Goal: Task Accomplishment & Management: Manage account settings

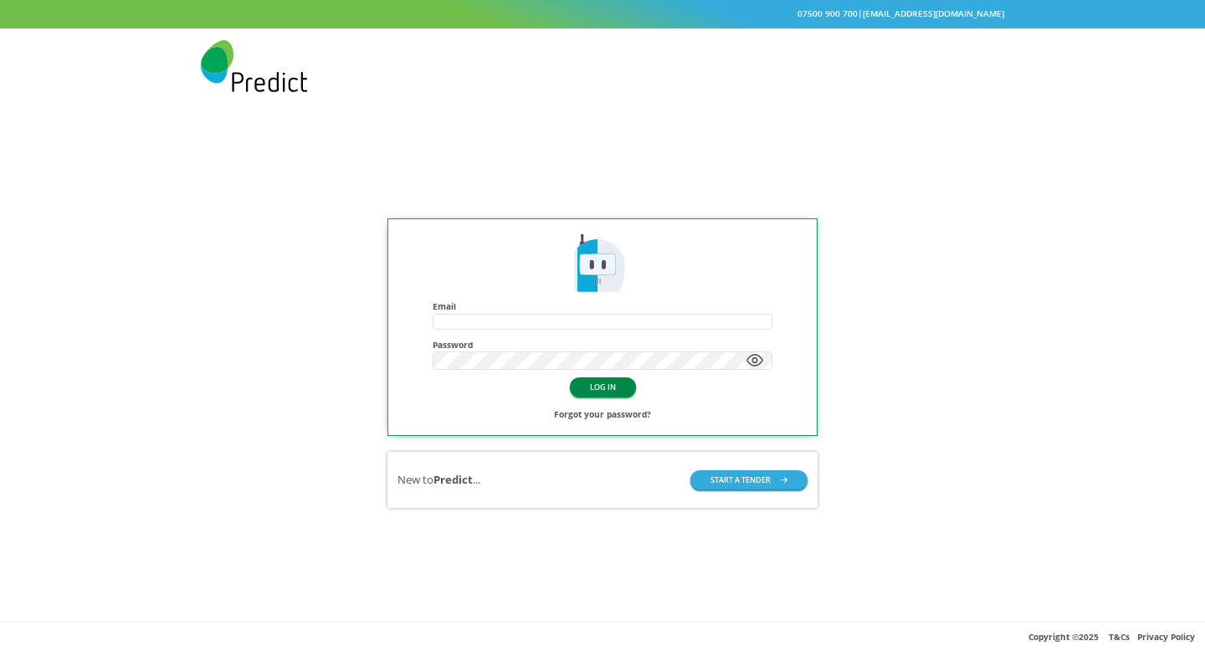
type input "**********"
click at [603, 391] on button "LOG IN" at bounding box center [603, 386] width 66 height 19
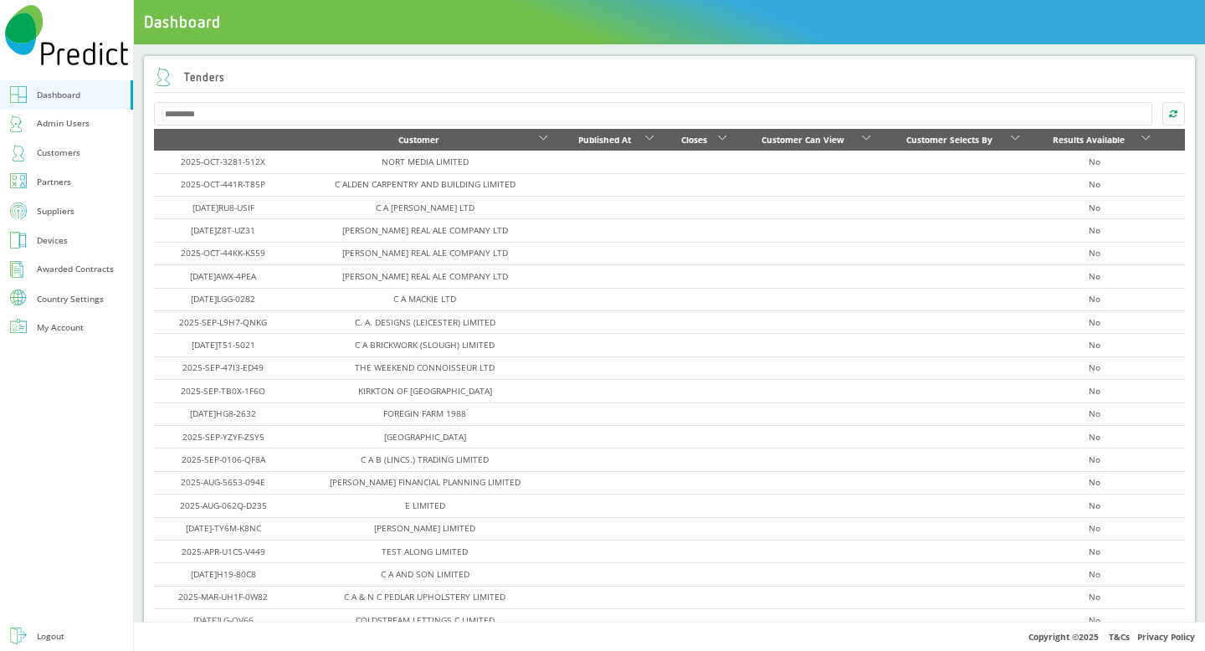
click at [59, 296] on div "Country Settings" at bounding box center [70, 299] width 67 height 8
click at [64, 321] on div "Roaming Days" at bounding box center [66, 321] width 58 height 16
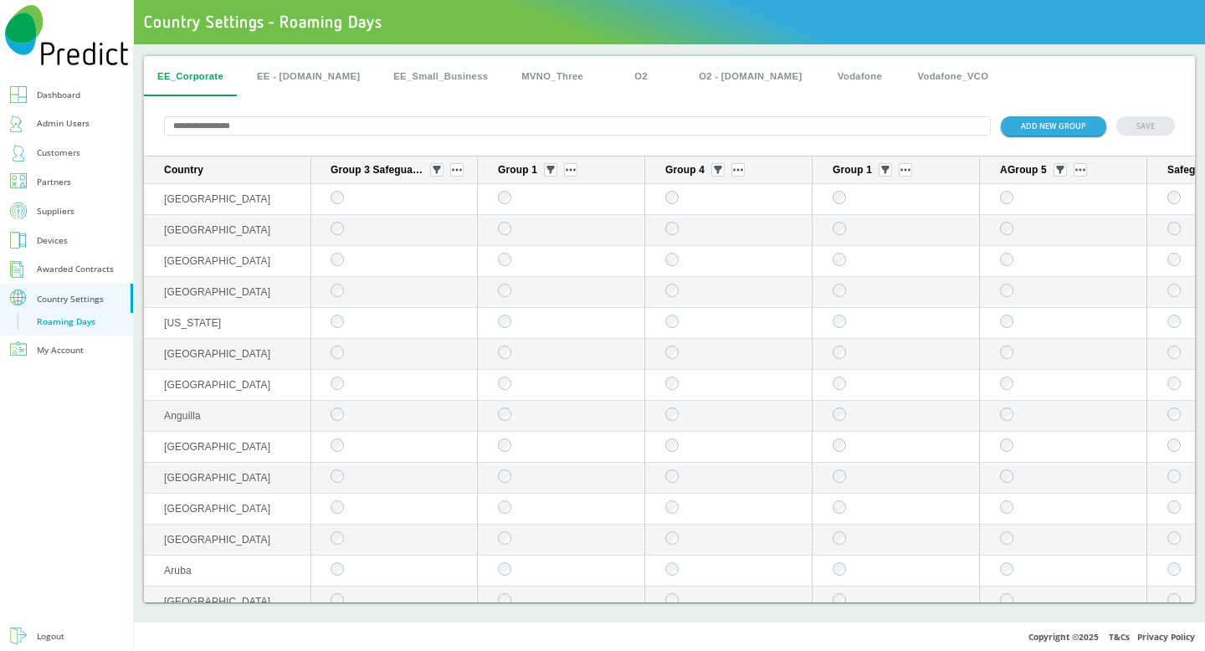
scroll to position [0, 816]
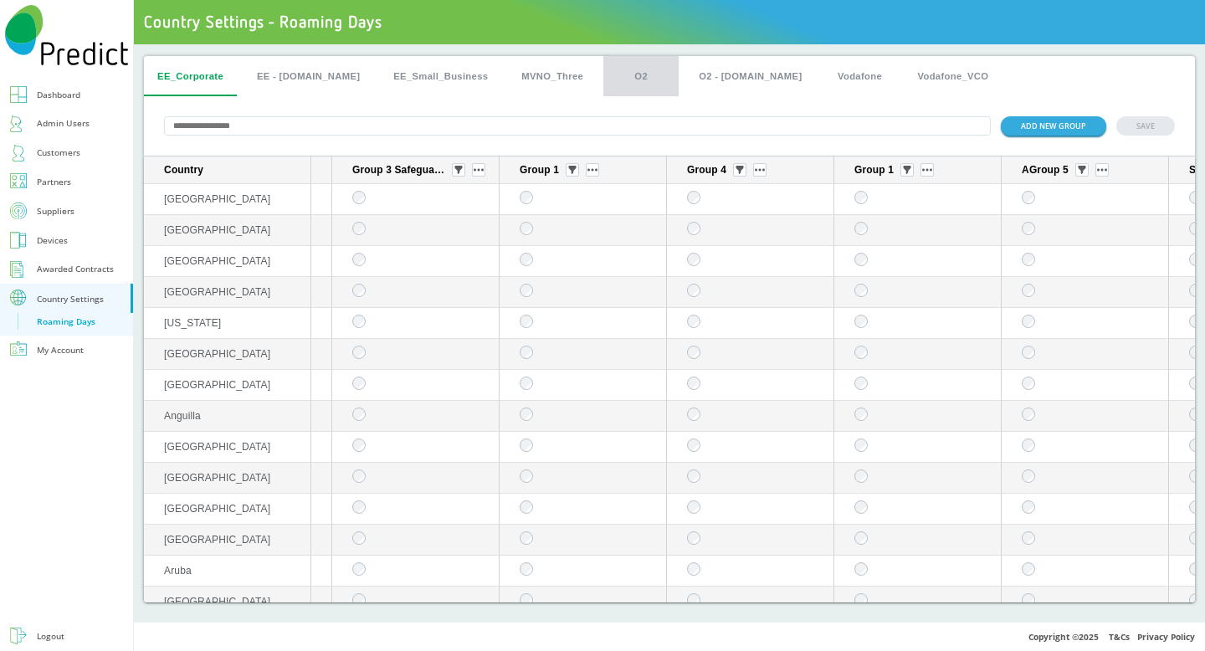
click at [603, 68] on button "O2" at bounding box center [640, 76] width 75 height 40
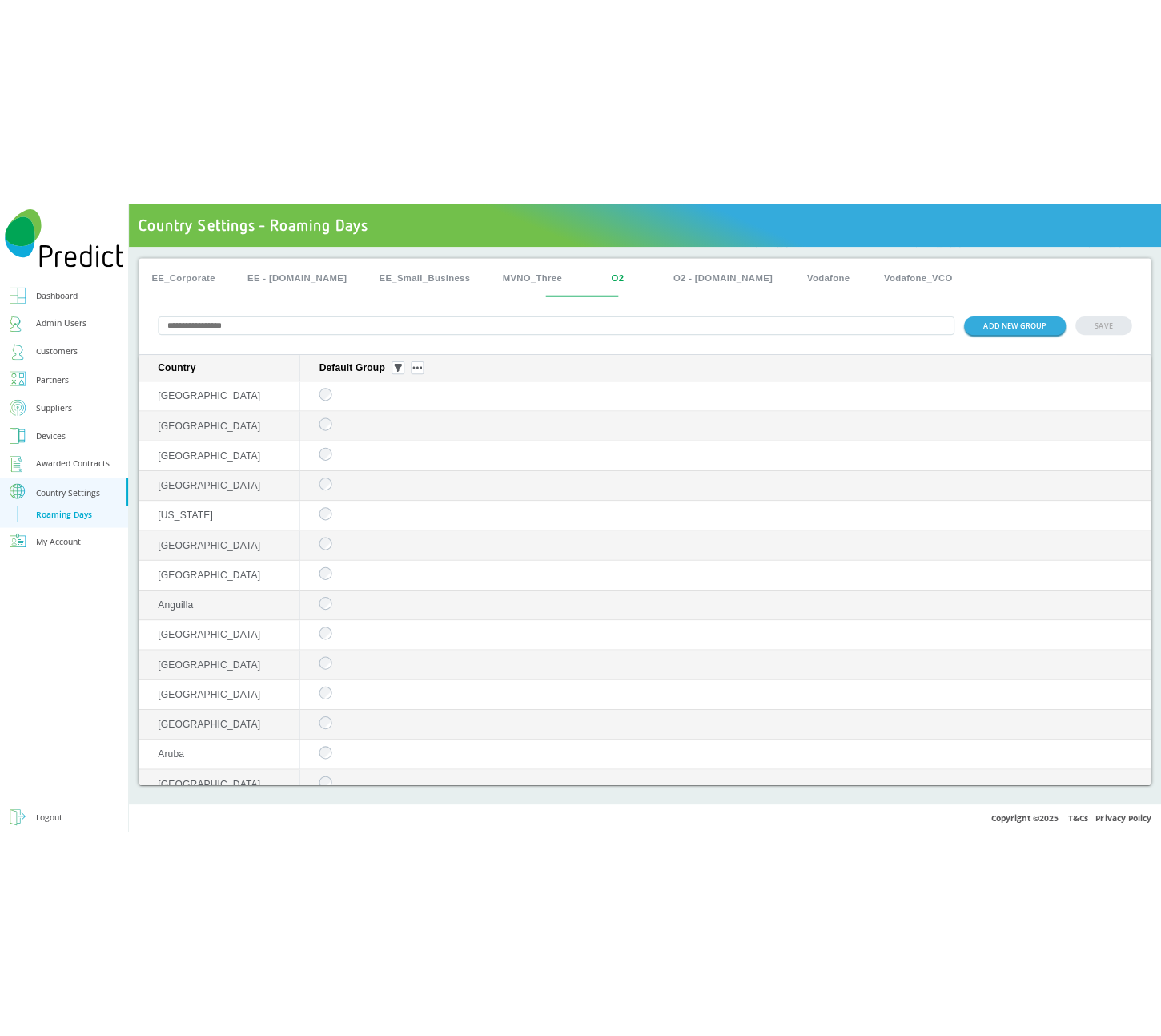
scroll to position [0, 0]
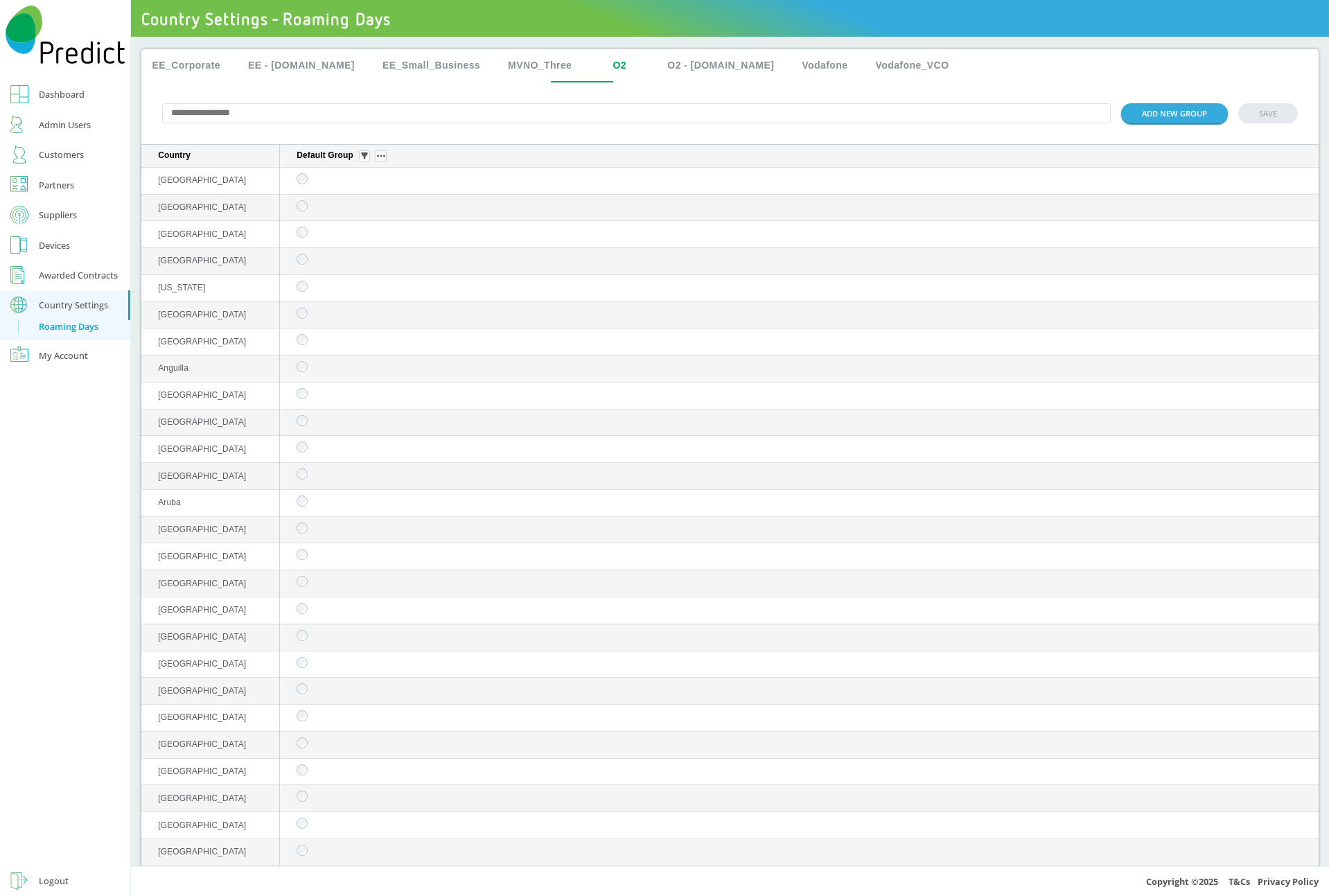
click at [381, 157] on img "sticky table" at bounding box center [380, 156] width 8 height 2
click at [379, 197] on button "Delete group" at bounding box center [382, 196] width 54 height 15
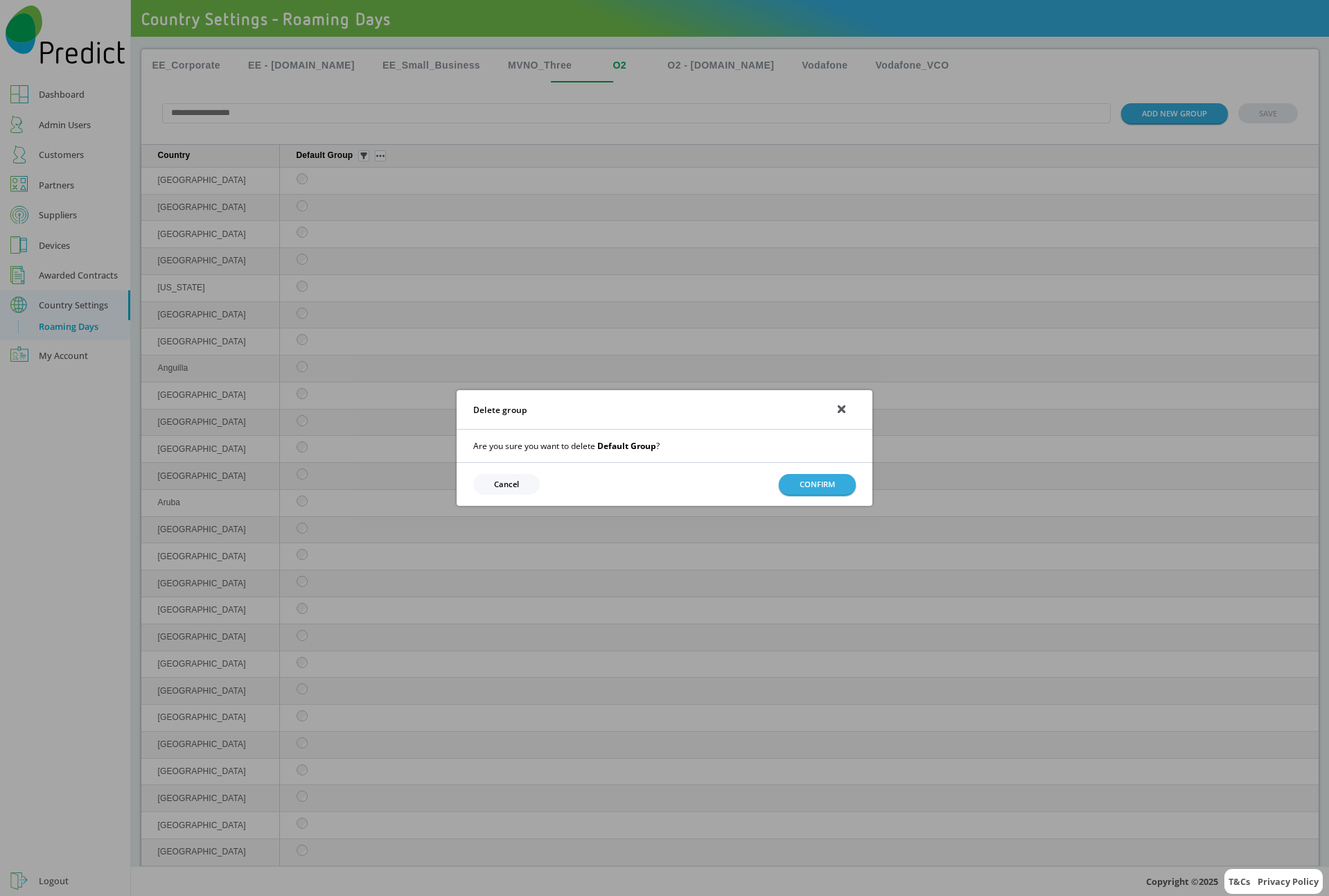
click at [803, 487] on button "CONFIRM" at bounding box center [817, 484] width 77 height 20
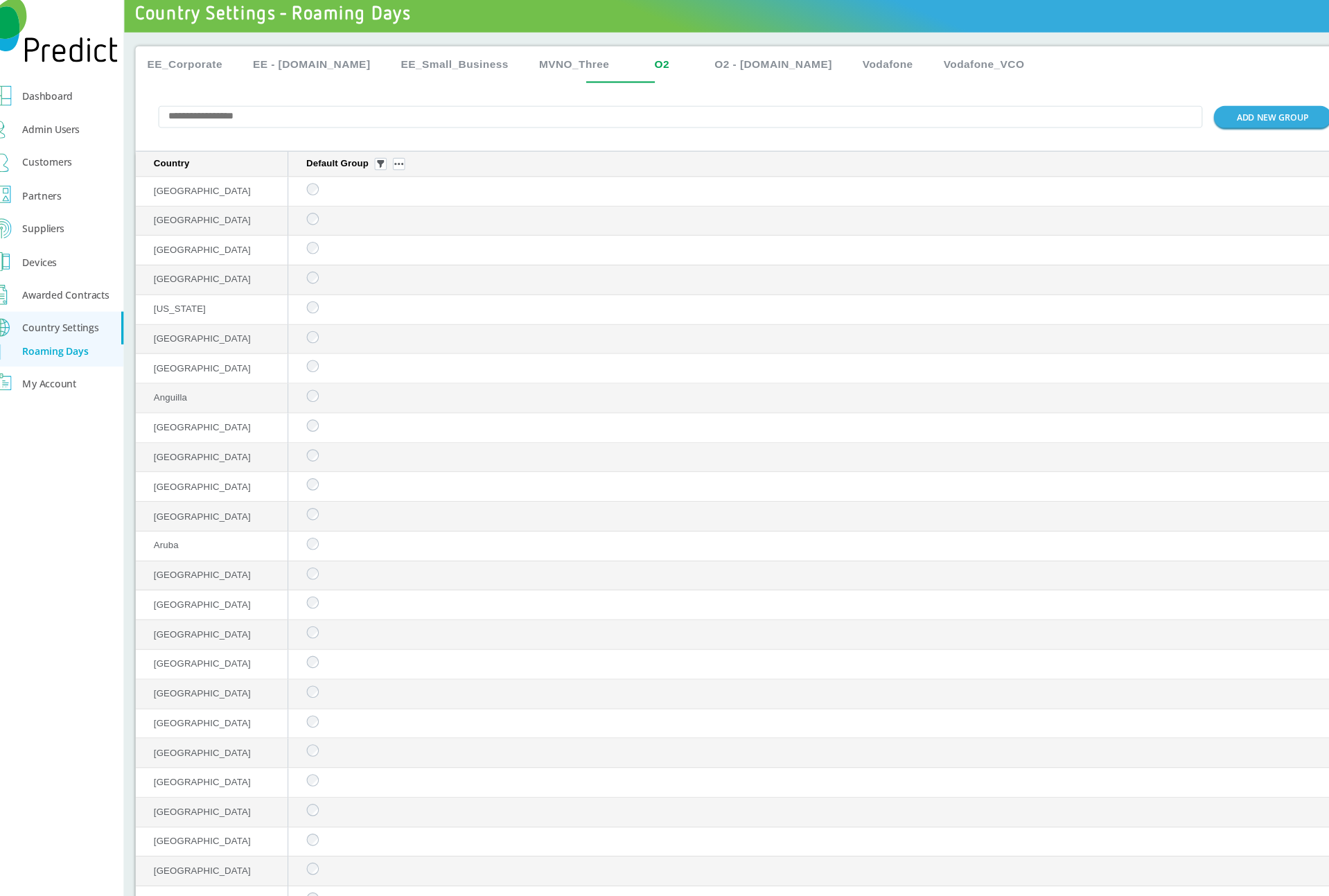
click at [380, 157] on img "sticky table" at bounding box center [380, 156] width 8 height 2
click at [372, 177] on button "Edit group" at bounding box center [382, 177] width 54 height 15
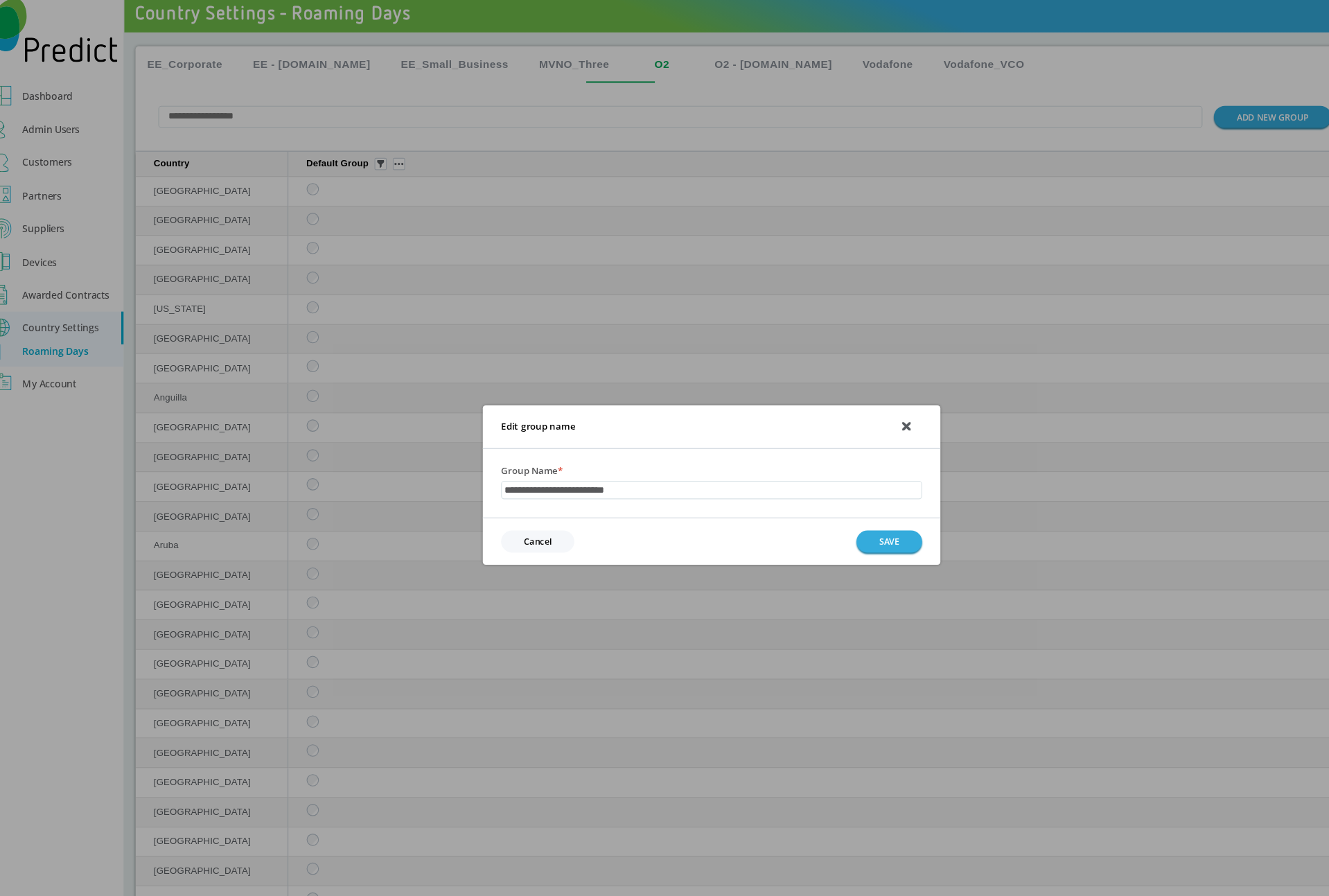
type input "**********"
click at [837, 508] on button "SAVE" at bounding box center [826, 499] width 60 height 20
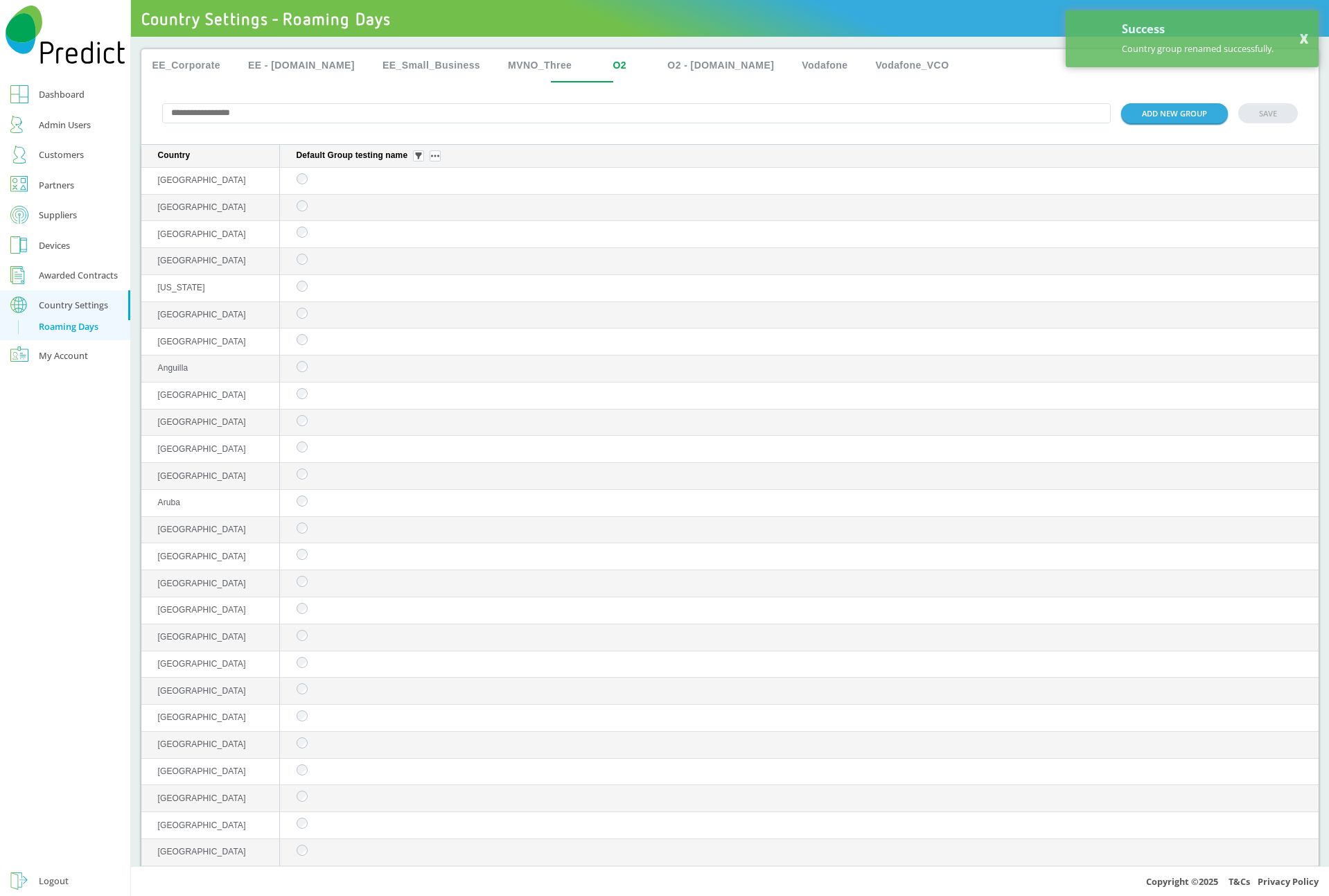
click at [436, 157] on img "sticky table" at bounding box center [435, 156] width 8 height 2
click at [434, 195] on button "Delete group" at bounding box center [436, 196] width 54 height 15
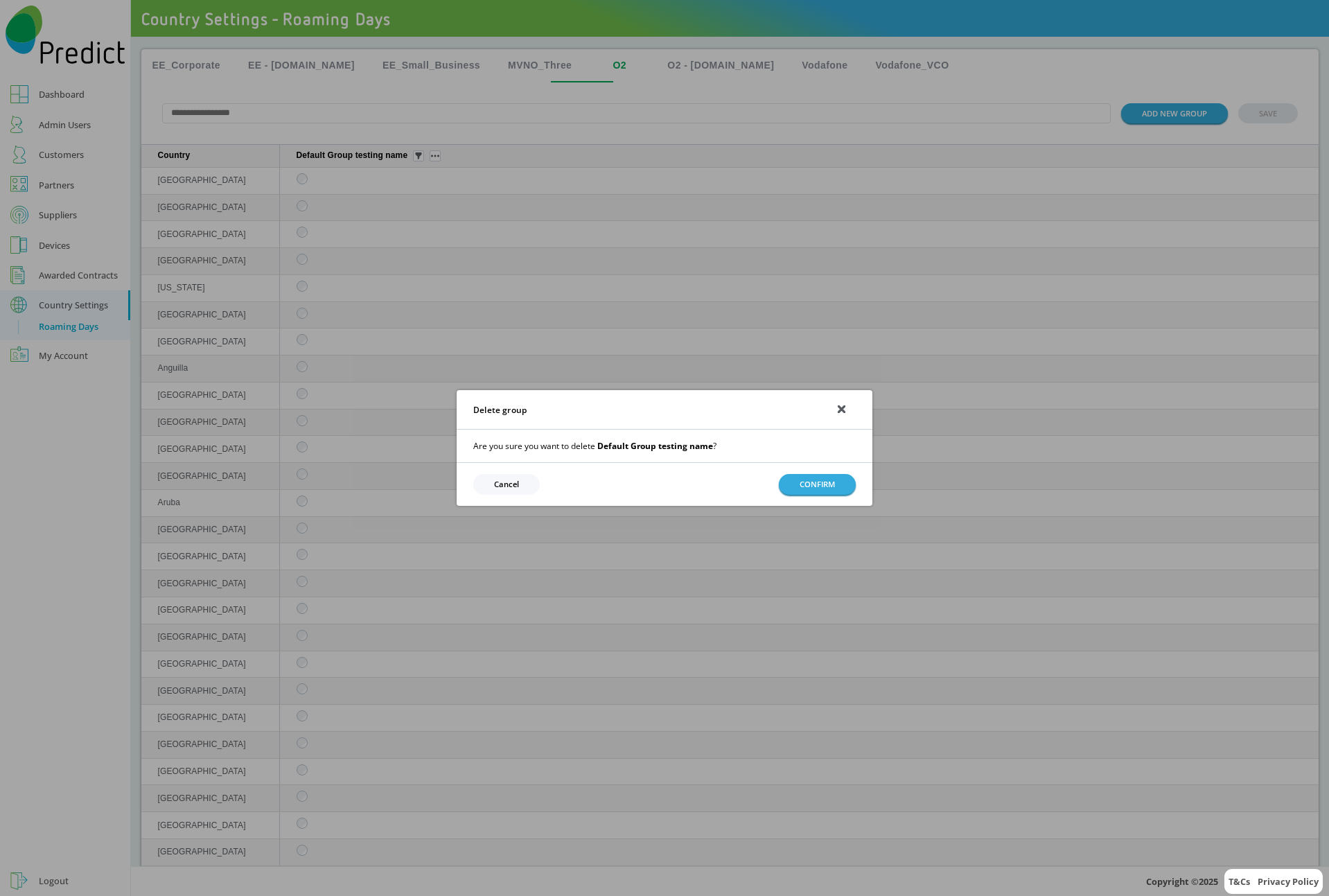
click at [813, 486] on button "CONFIRM" at bounding box center [817, 484] width 77 height 20
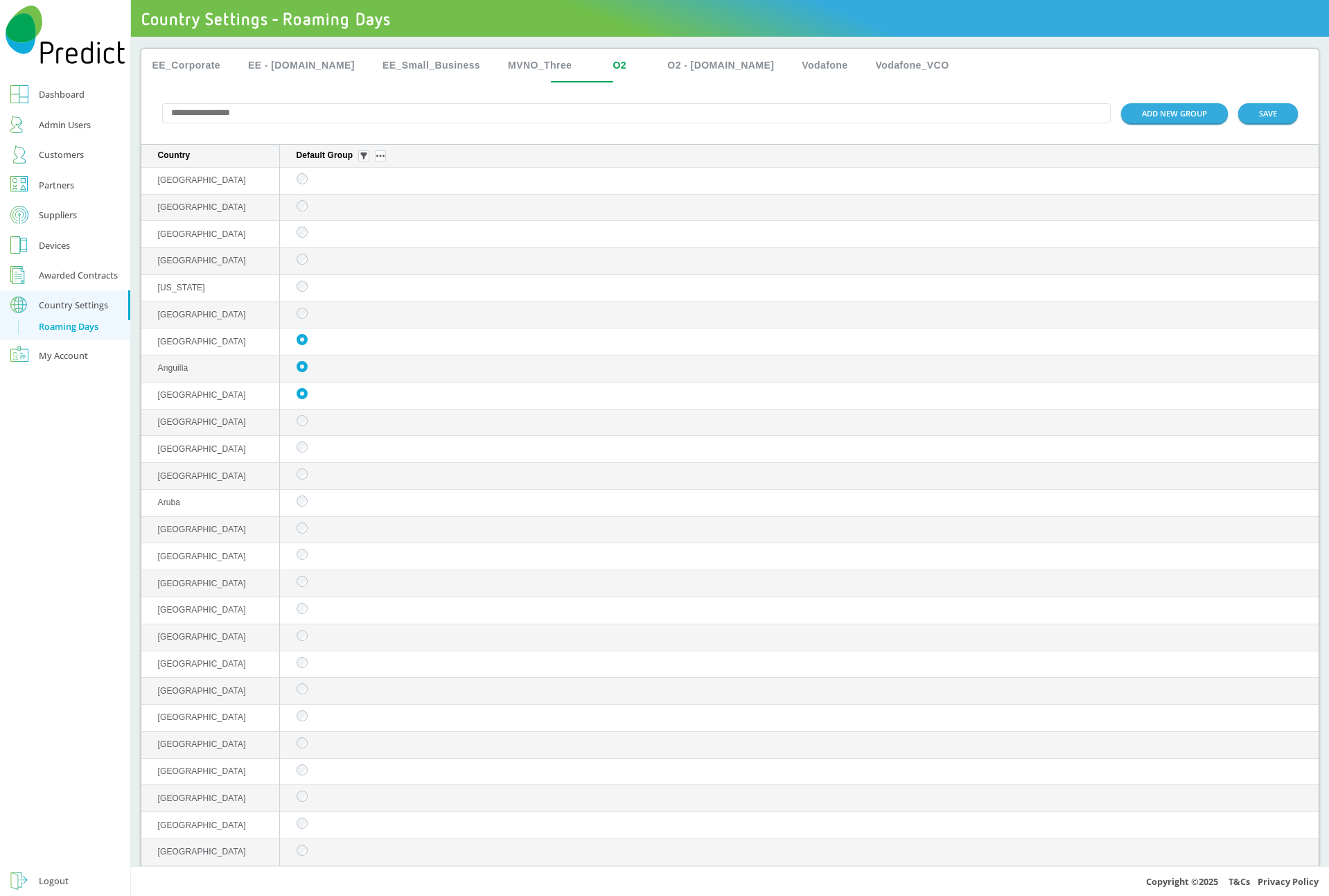
click at [997, 121] on button "SAVE" at bounding box center [1268, 113] width 60 height 20
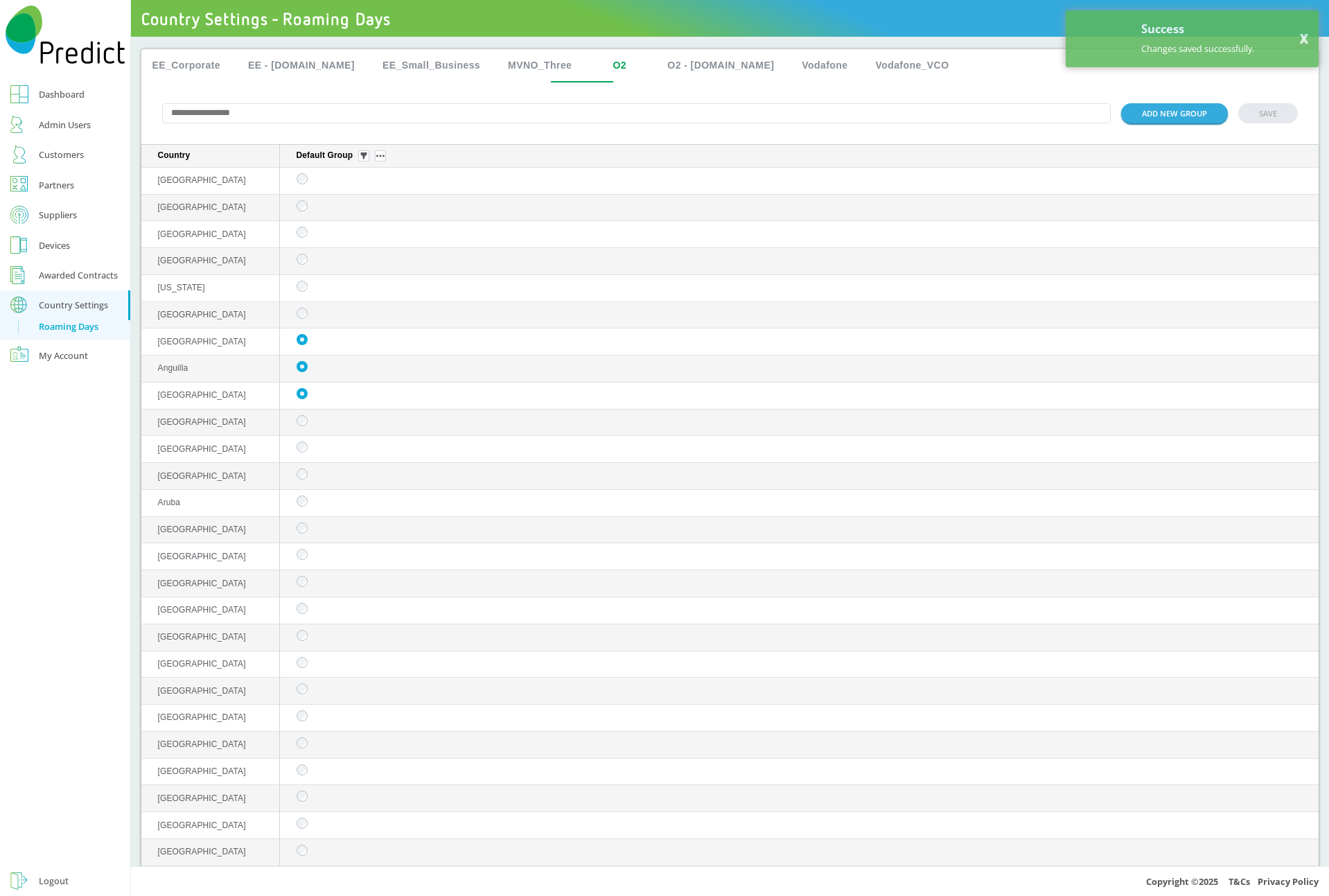
click at [381, 157] on img "sticky table" at bounding box center [380, 156] width 8 height 2
click at [379, 202] on button "Delete group" at bounding box center [382, 196] width 54 height 15
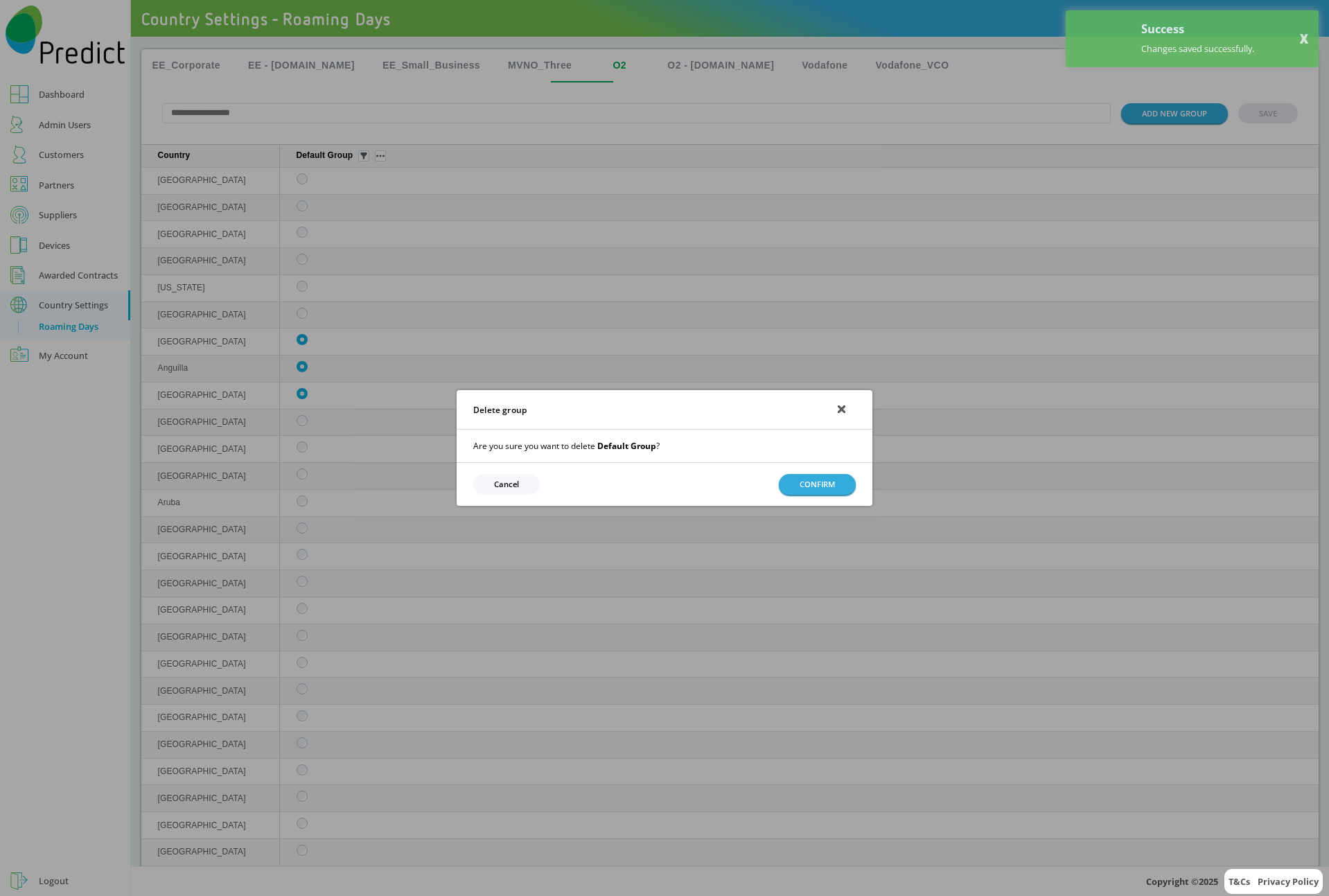
click at [800, 484] on button "CONFIRM" at bounding box center [817, 484] width 77 height 20
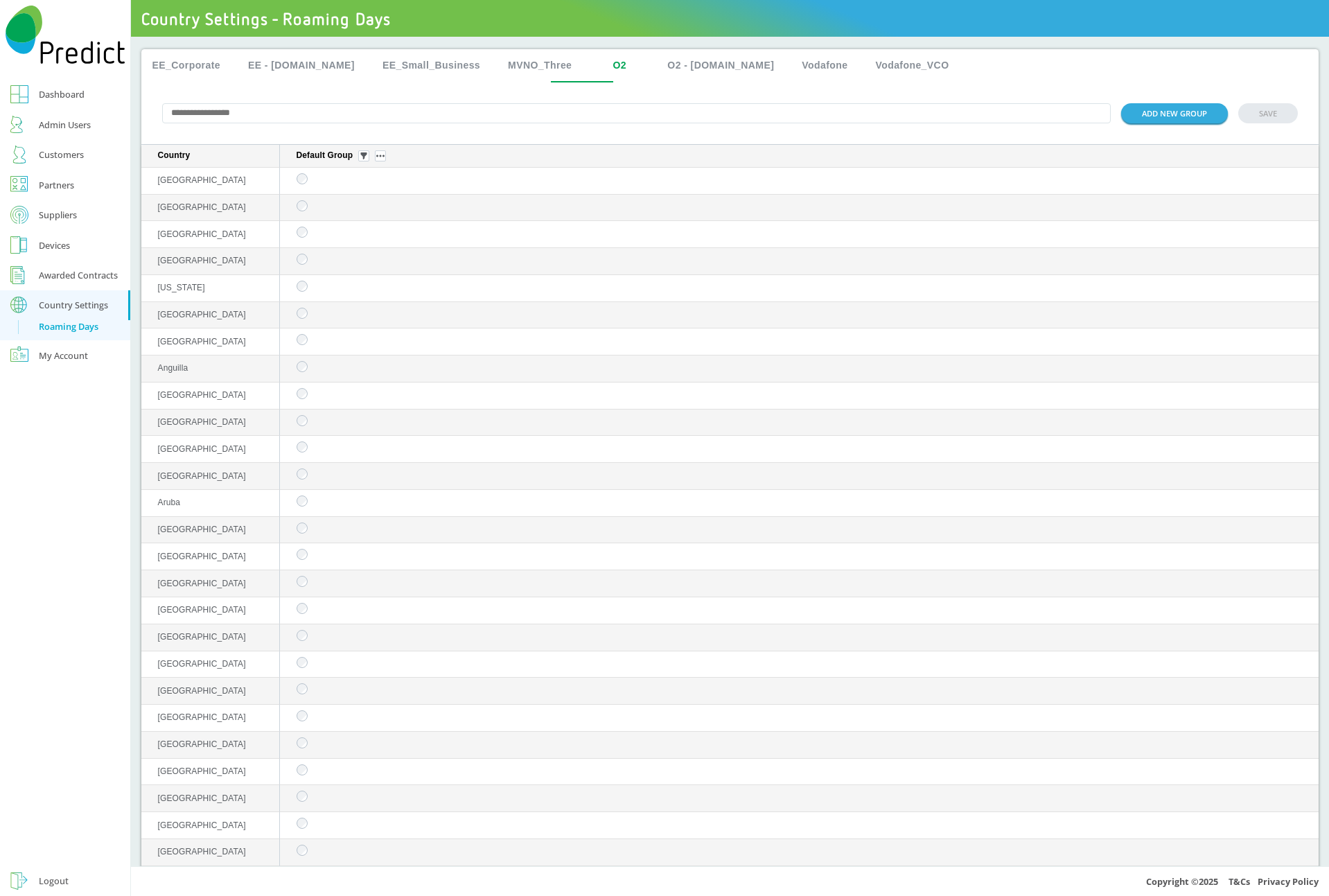
click at [384, 157] on img "sticky table" at bounding box center [380, 156] width 8 height 2
click at [378, 193] on button "Delete group" at bounding box center [382, 196] width 54 height 15
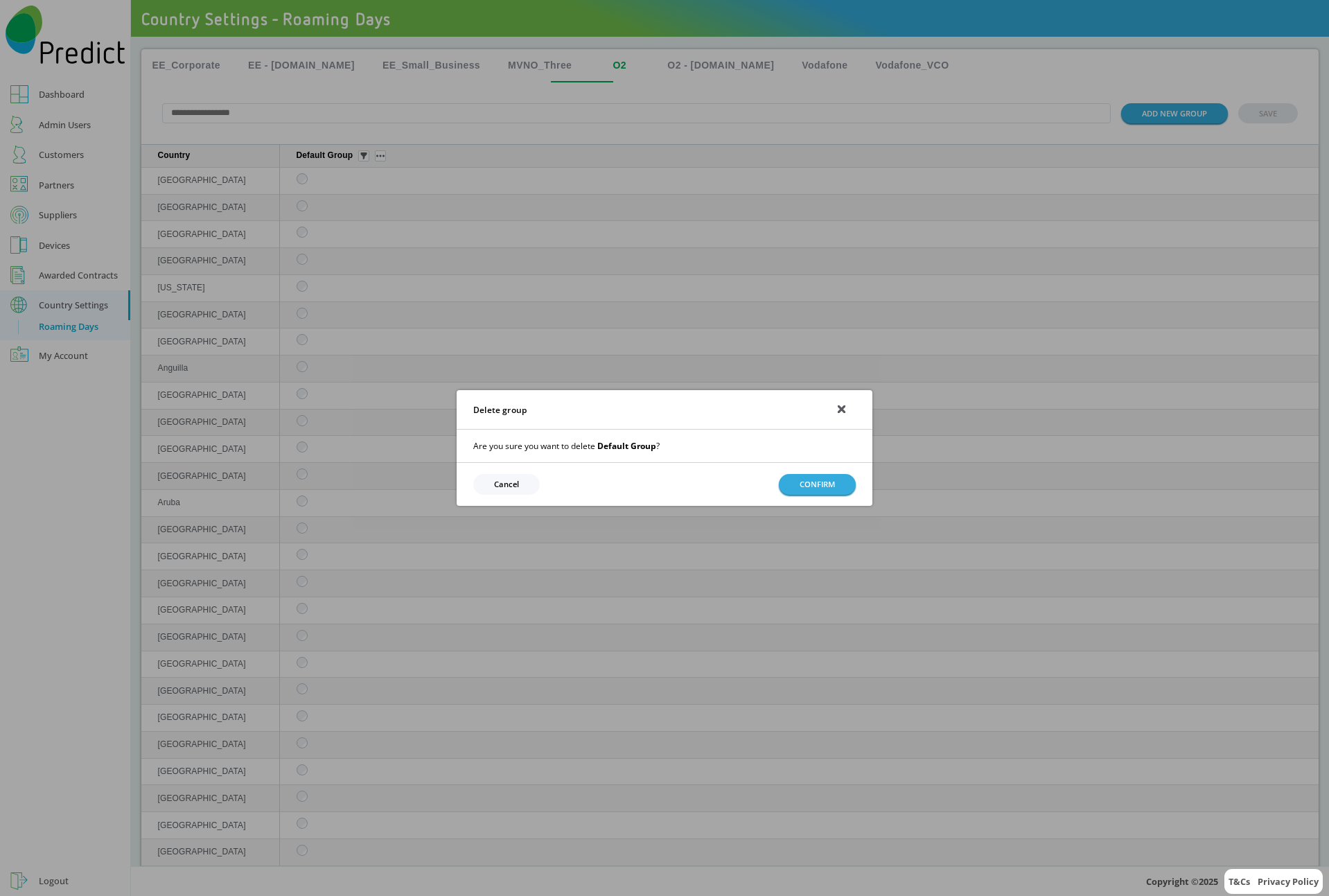
click at [799, 479] on button "CONFIRM" at bounding box center [817, 484] width 77 height 20
